Goal: Obtain resource: Obtain resource

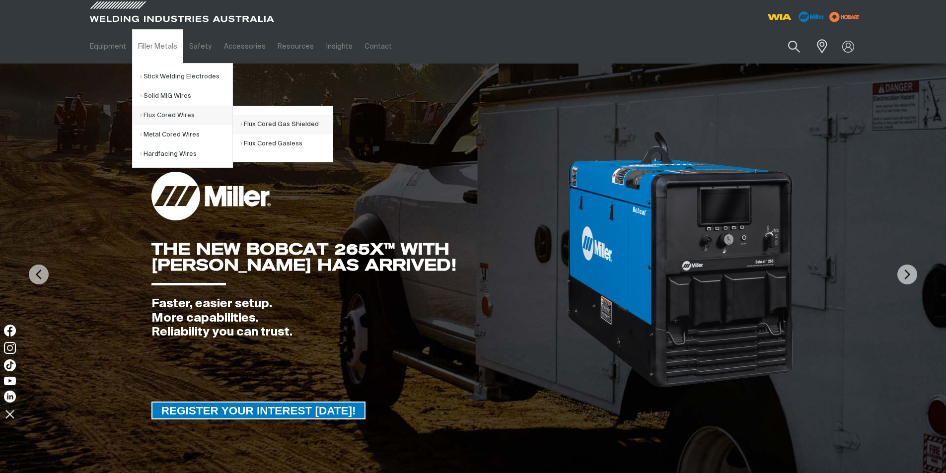
click at [265, 120] on link "Flux Cored Gas Shielded" at bounding box center [286, 124] width 92 height 19
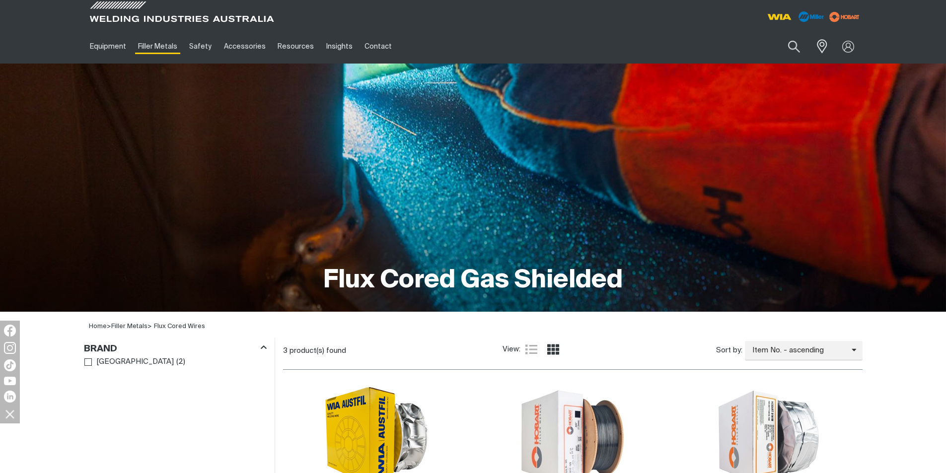
scroll to position [199, 0]
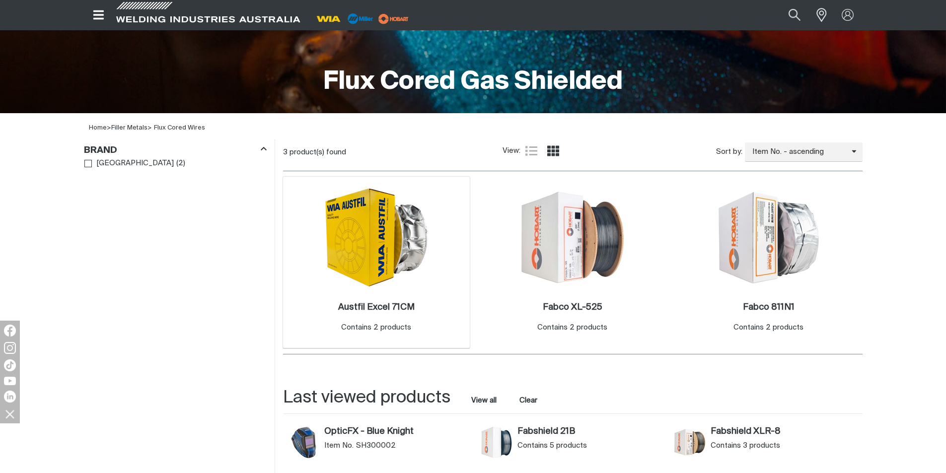
click at [362, 224] on img at bounding box center [376, 238] width 106 height 102
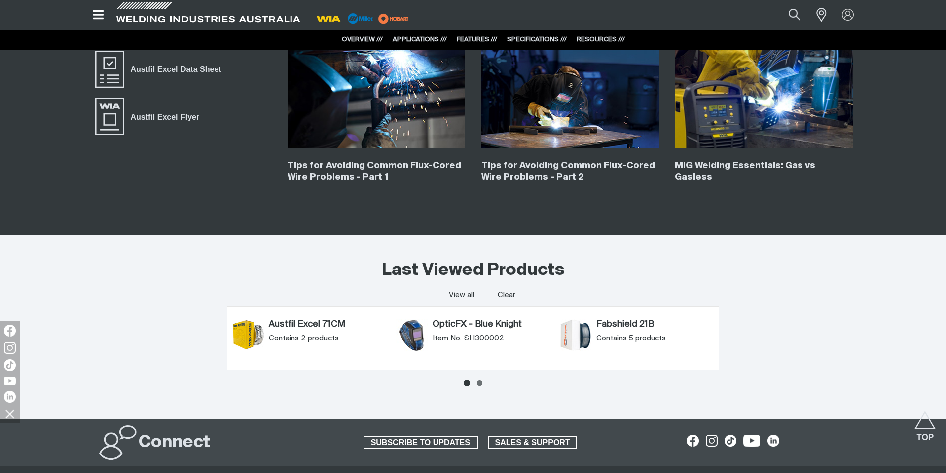
scroll to position [2284, 0]
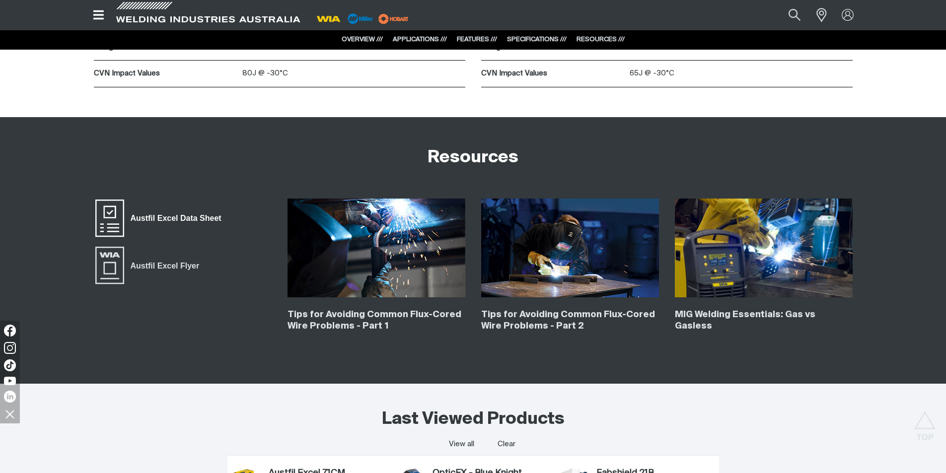
click at [152, 215] on span "Austfil Excel Data Sheet" at bounding box center [176, 218] width 104 height 13
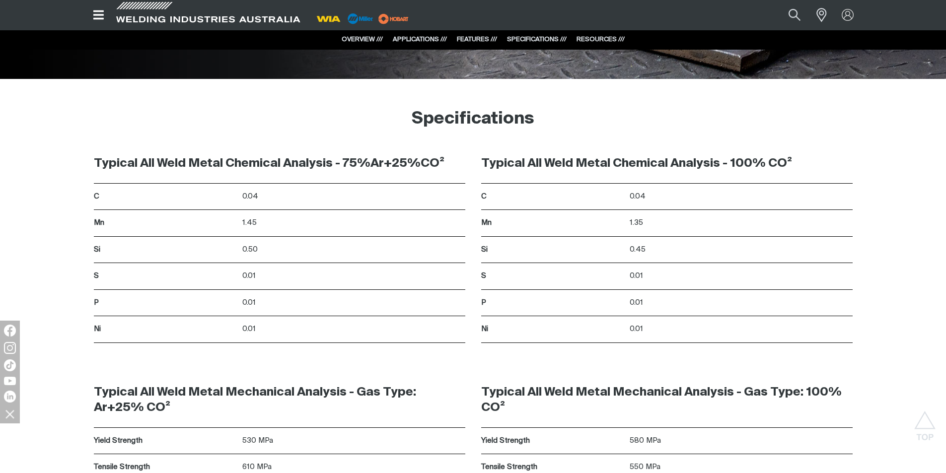
scroll to position [1787, 0]
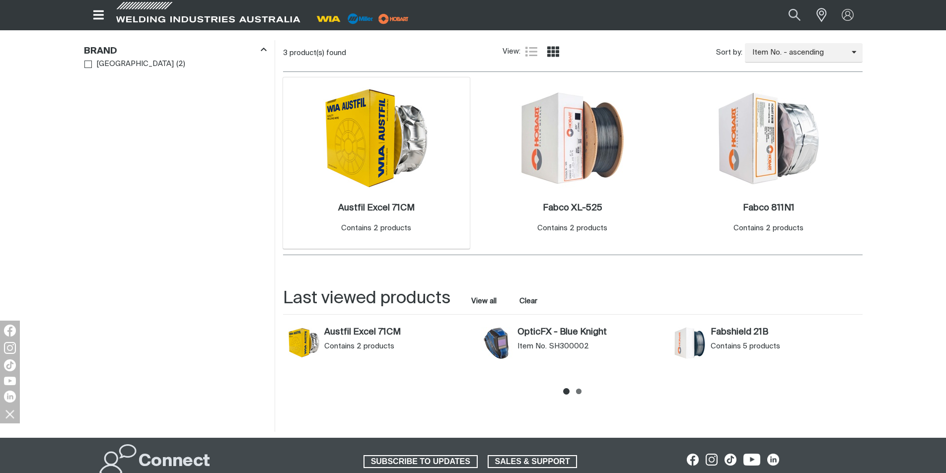
scroll to position [348, 0]
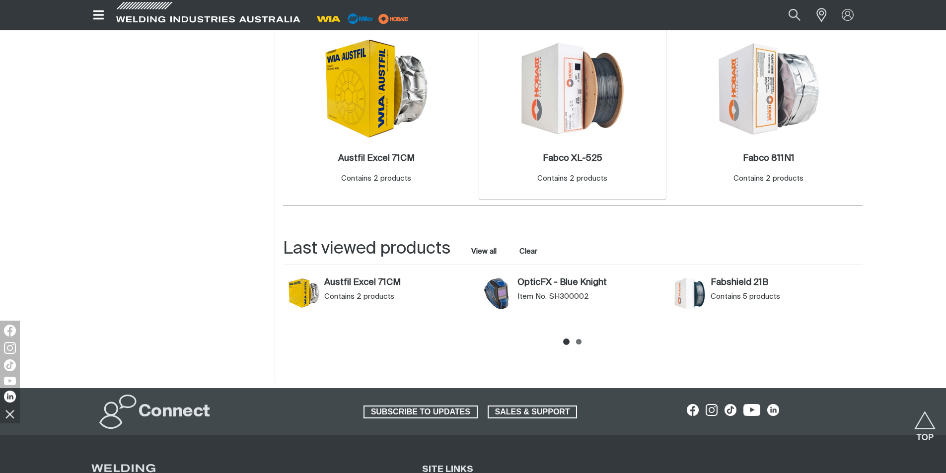
click at [573, 102] on img at bounding box center [572, 88] width 106 height 106
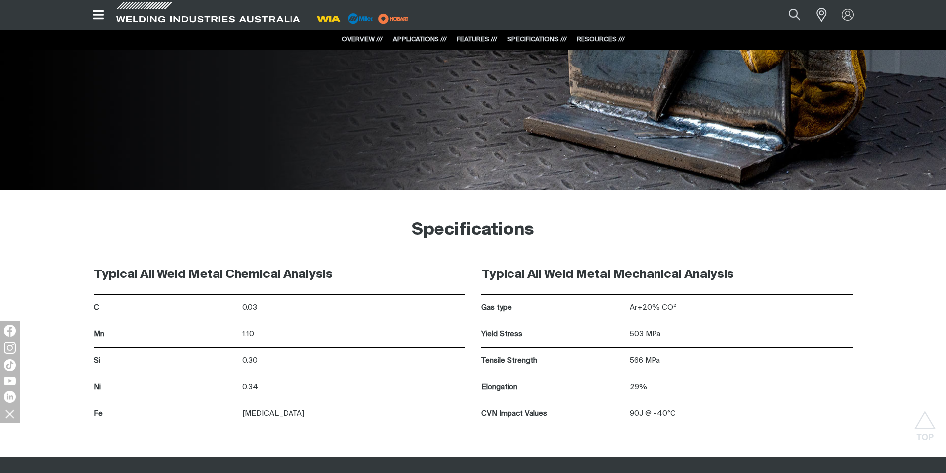
scroll to position [2383, 0]
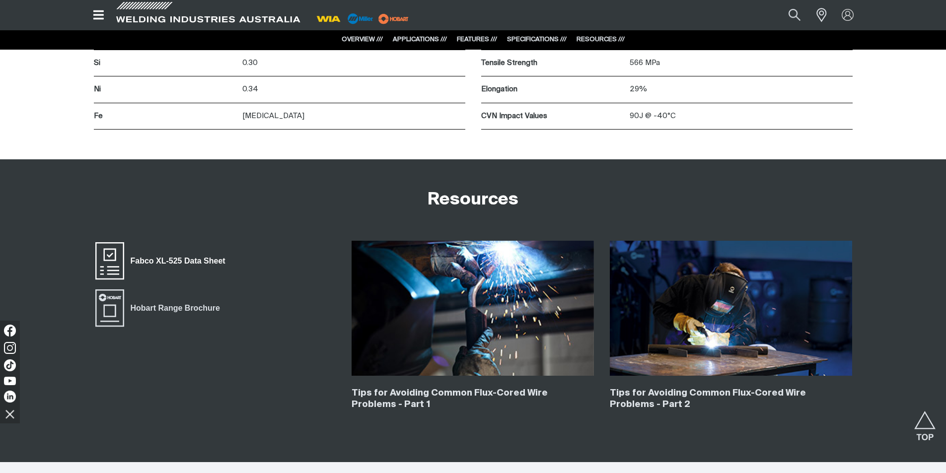
click at [155, 257] on span "Fabco XL-525 Data Sheet" at bounding box center [178, 261] width 108 height 13
